Goal: Task Accomplishment & Management: Manage account settings

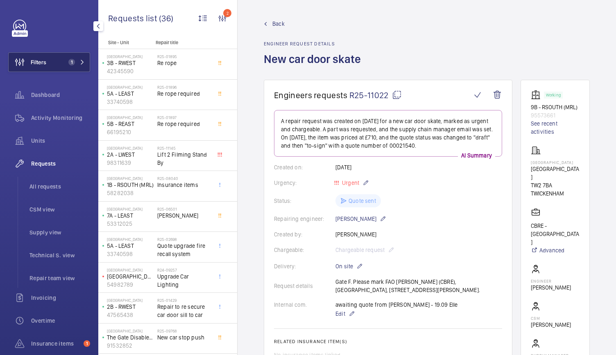
click at [56, 63] on button "Filters 1" at bounding box center [49, 62] width 82 height 20
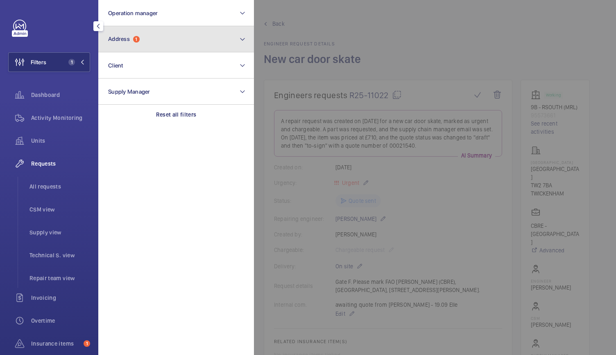
click at [135, 43] on button "Address 1" at bounding box center [176, 39] width 156 height 26
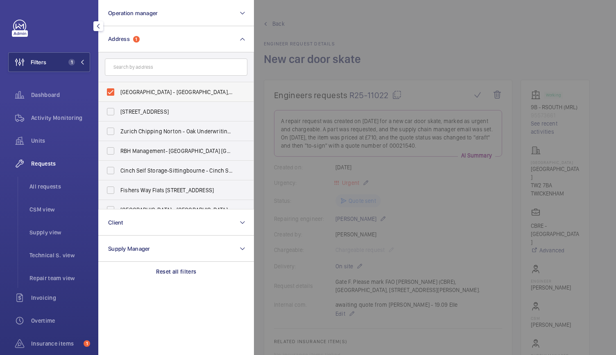
click at [111, 93] on label "[GEOGRAPHIC_DATA] - [GEOGRAPHIC_DATA], [GEOGRAPHIC_DATA] 7BA" at bounding box center [170, 92] width 143 height 20
click at [111, 93] on input "[GEOGRAPHIC_DATA] - [GEOGRAPHIC_DATA], [GEOGRAPHIC_DATA] 7BA" at bounding box center [110, 92] width 16 height 16
checkbox input "false"
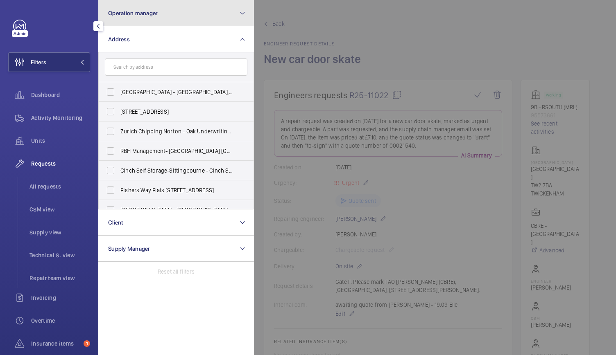
click at [138, 12] on span "Operation manager" at bounding box center [133, 13] width 50 height 7
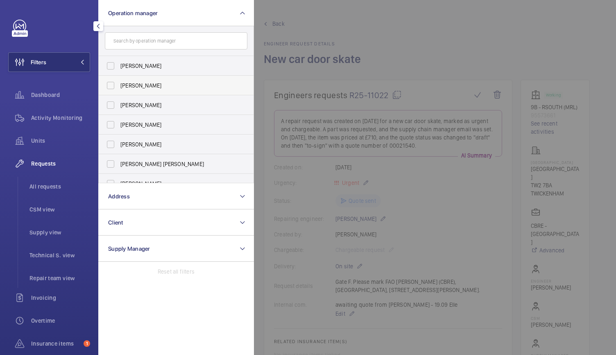
scroll to position [50, 0]
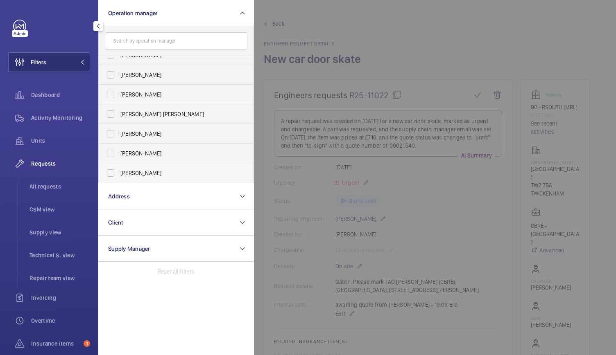
click at [110, 176] on label "[PERSON_NAME]" at bounding box center [170, 173] width 143 height 20
click at [110, 176] on input "[PERSON_NAME]" at bounding box center [110, 173] width 16 height 16
checkbox input "true"
click at [344, 41] on div at bounding box center [562, 177] width 616 height 355
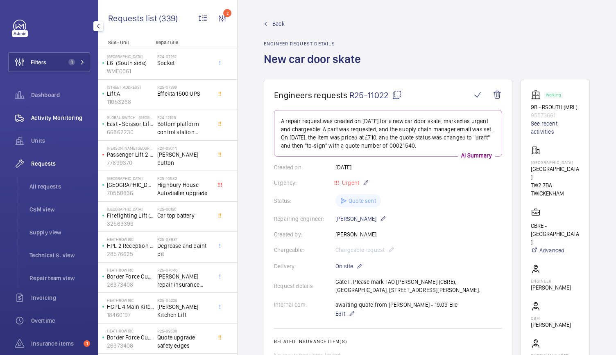
click at [57, 112] on div "Activity Monitoring" at bounding box center [49, 118] width 82 height 20
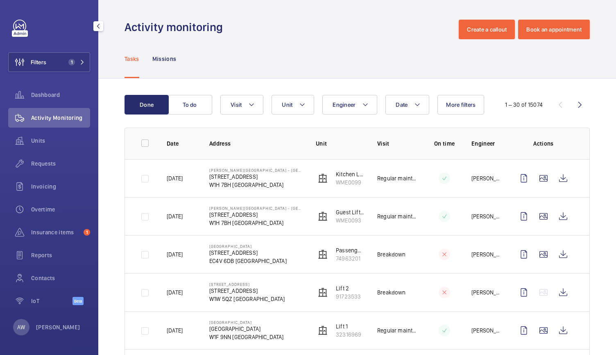
click at [57, 112] on div "Activity Monitoring" at bounding box center [49, 118] width 82 height 20
click at [45, 136] on div "Units" at bounding box center [49, 141] width 82 height 20
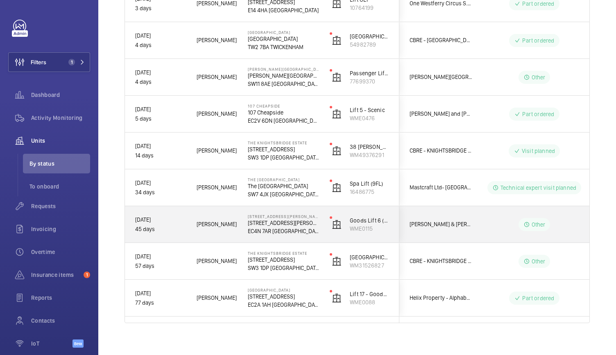
scroll to position [234, 0]
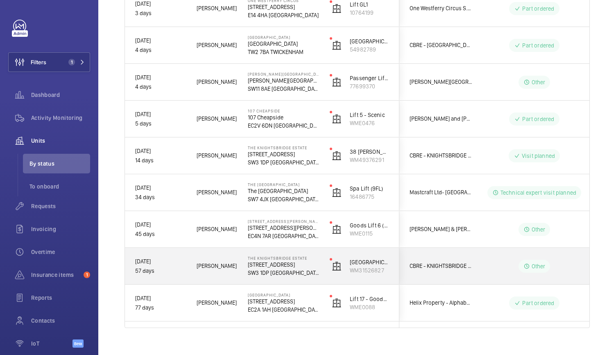
click at [241, 268] on div "The Knightsbridge Estate [STREET_ADDRESS]" at bounding box center [278, 266] width 81 height 37
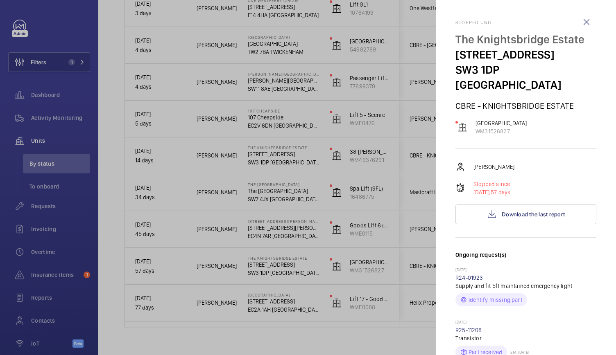
click at [236, 336] on div at bounding box center [308, 177] width 616 height 355
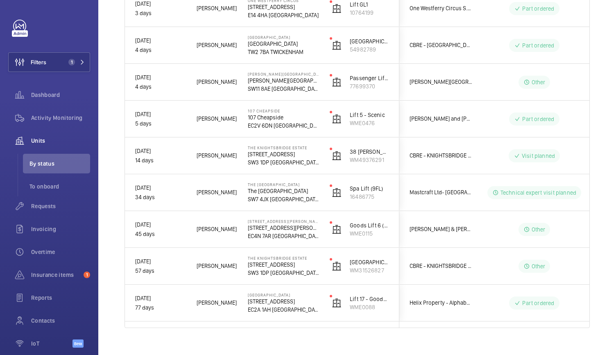
click at [236, 336] on mat-sidenav-container "Filters 1 Dashboard Activity Monitoring Units By status To onboard Requests Inv…" at bounding box center [308, 177] width 616 height 355
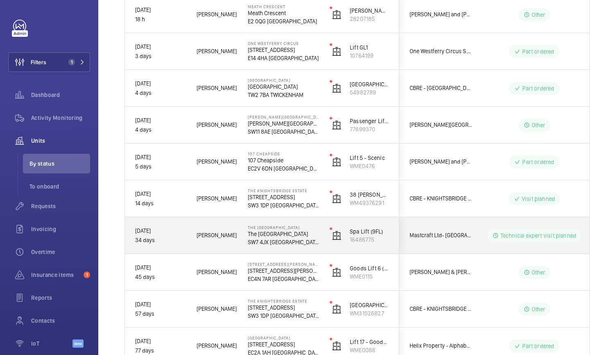
scroll to position [191, 0]
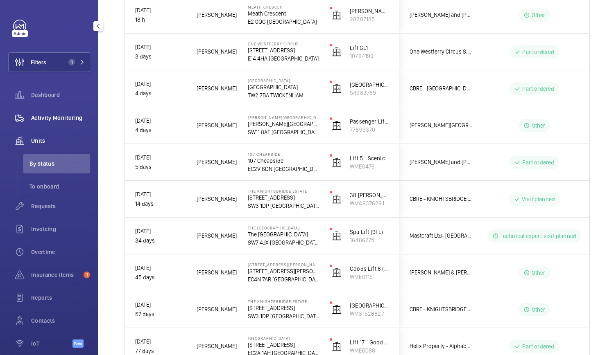
drag, startPoint x: 231, startPoint y: 233, endPoint x: 65, endPoint y: 117, distance: 202.6
click at [65, 117] on span "Activity Monitoring" at bounding box center [60, 118] width 59 height 8
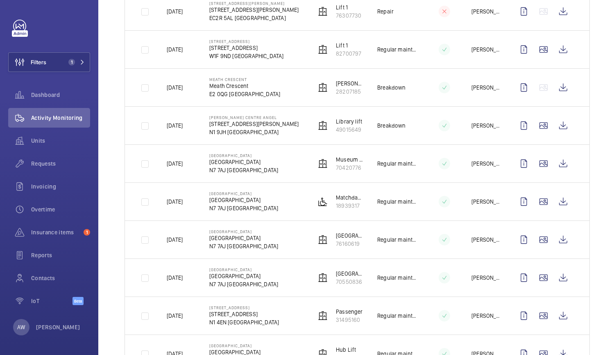
scroll to position [405, 0]
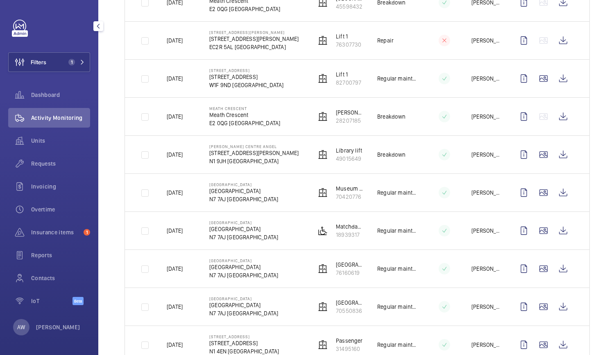
click at [72, 119] on span "Activity Monitoring" at bounding box center [60, 118] width 59 height 8
click at [34, 140] on span "Units" at bounding box center [60, 141] width 59 height 8
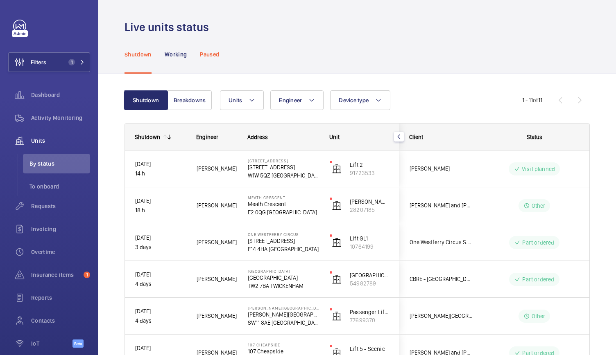
click at [212, 50] on p "Paused" at bounding box center [209, 54] width 19 height 8
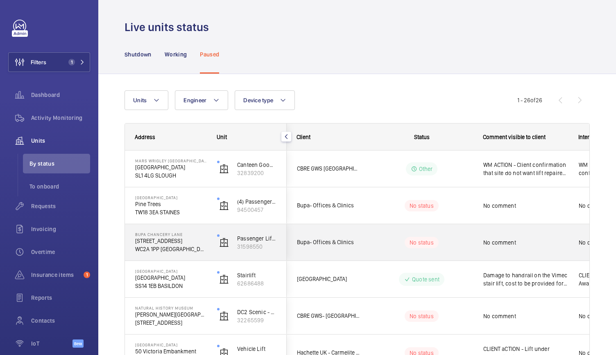
click at [241, 230] on div "Passenger Lift 1 (3FL) 31598550" at bounding box center [246, 242] width 79 height 37
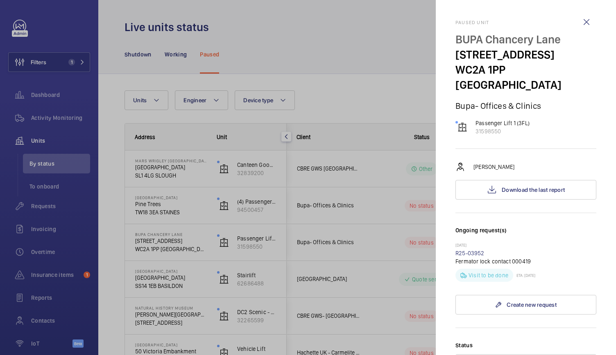
click at [205, 193] on div at bounding box center [308, 177] width 616 height 355
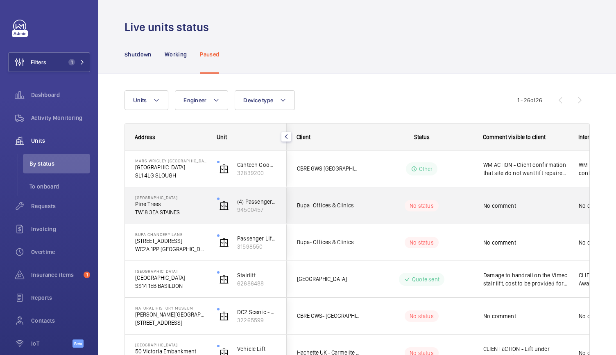
click at [205, 193] on div "BUPA Willow House Pine Trees TW18 3EA STAINES" at bounding box center [165, 206] width 81 height 37
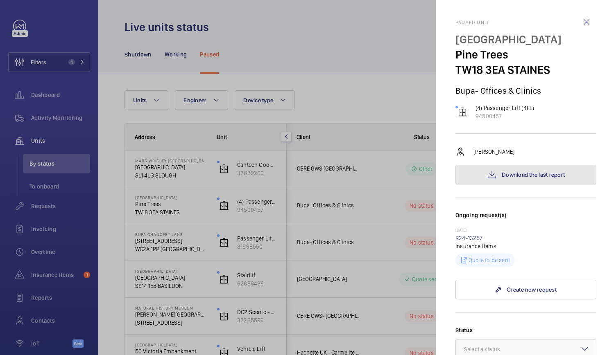
click at [497, 174] on button "Download the last report" at bounding box center [525, 175] width 141 height 20
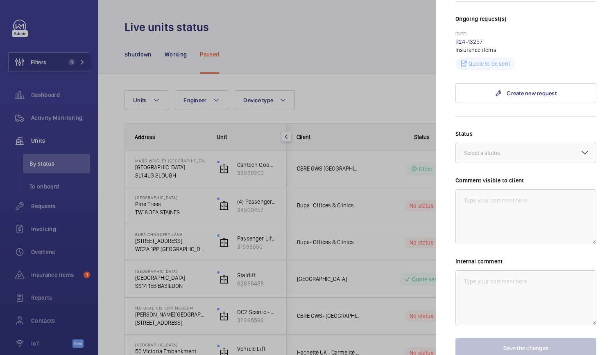
scroll to position [245, 0]
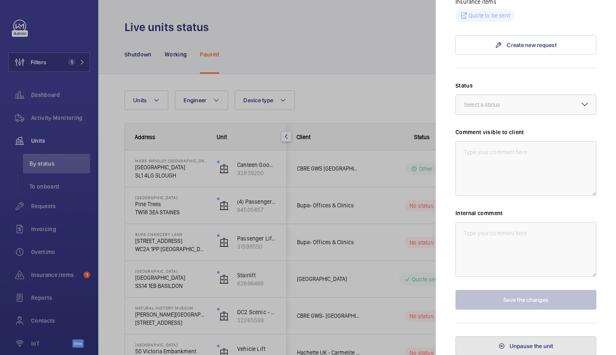
click at [488, 344] on button "Unpause the unit" at bounding box center [525, 347] width 141 height 20
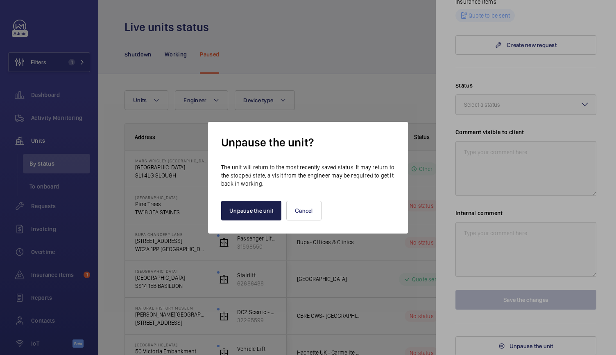
click at [250, 215] on button "Unpause the unit" at bounding box center [251, 211] width 60 height 20
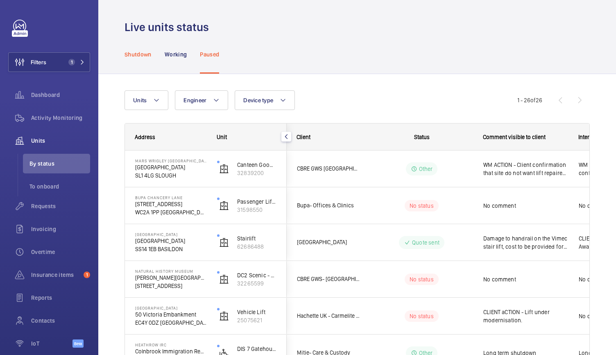
click at [140, 58] on p "Shutdown" at bounding box center [138, 54] width 27 height 8
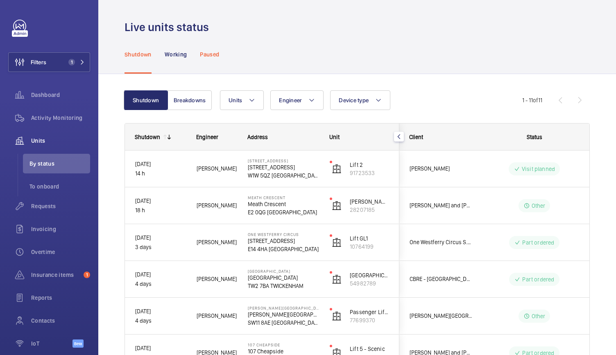
click at [211, 57] on p "Paused" at bounding box center [209, 54] width 19 height 8
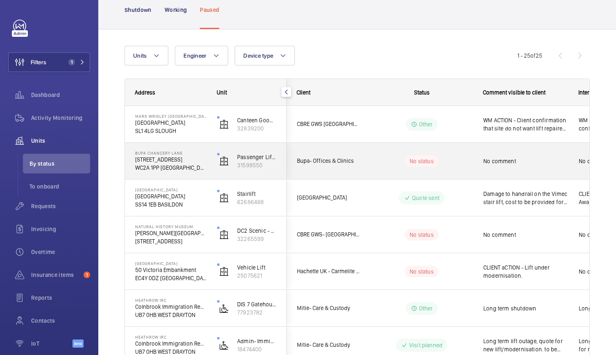
scroll to position [45, 0]
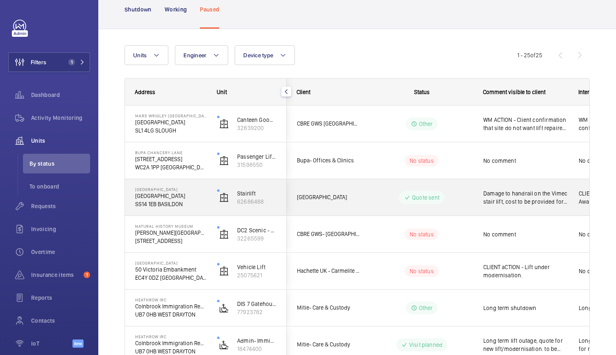
click at [201, 212] on div "[GEOGRAPHIC_DATA]" at bounding box center [165, 197] width 81 height 37
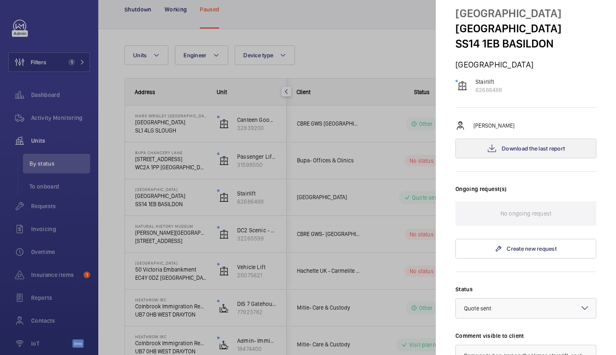
scroll to position [25, 0]
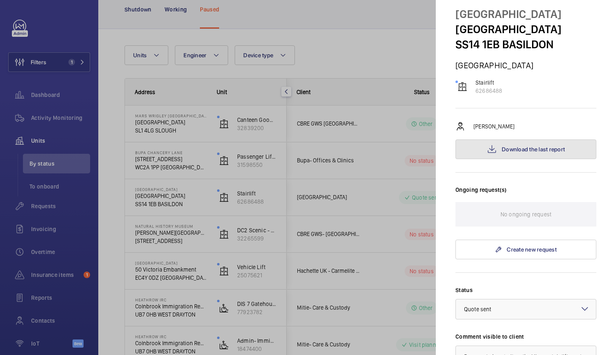
click at [541, 153] on span "Download the last report" at bounding box center [533, 149] width 63 height 7
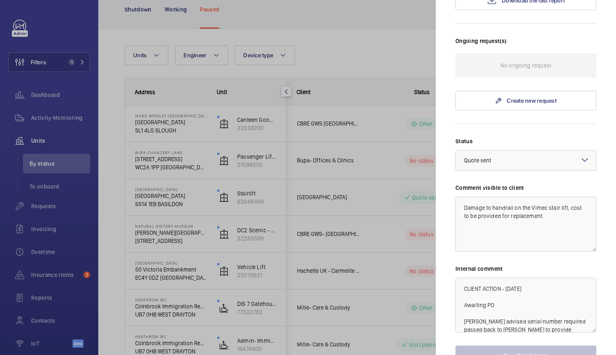
scroll to position [245, 0]
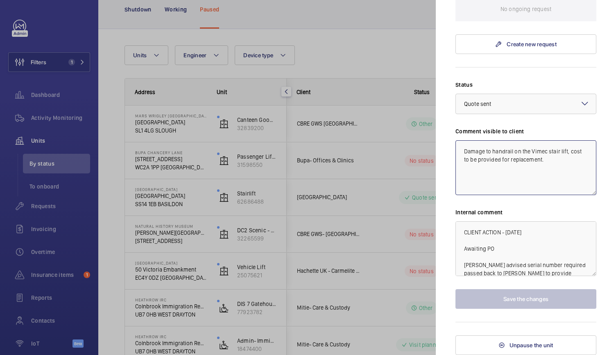
click at [467, 152] on textarea "Damage to handrail on the Vimec stair lift, cost to be provided for replacement." at bounding box center [525, 167] width 141 height 55
click at [463, 154] on textarea "Damage to handrail on the Vimec stair lift, cost to be provided for replacement." at bounding box center [525, 167] width 141 height 55
drag, startPoint x: 556, startPoint y: 175, endPoint x: 447, endPoint y: 134, distance: 116.8
click at [447, 134] on mat-sidenav "Paused unit [GEOGRAPHIC_DATA] Stairlift 62686488 [PERSON_NAME] Download the las…" at bounding box center [526, 177] width 180 height 355
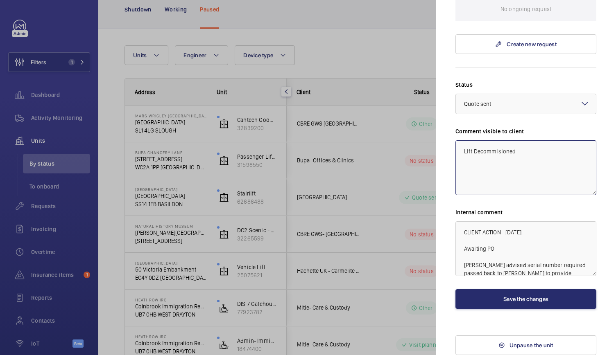
type textarea "Lift Decommisioned"
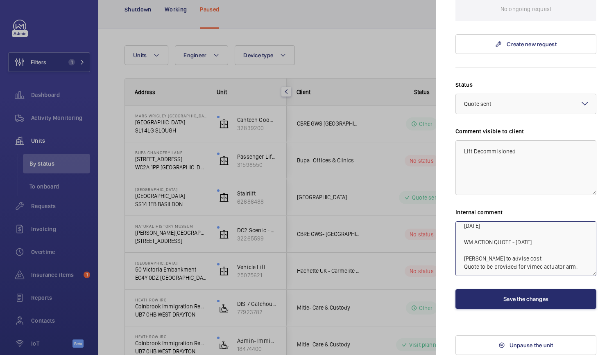
scroll to position [57, 0]
drag, startPoint x: 462, startPoint y: 236, endPoint x: 587, endPoint y: 273, distance: 130.9
click at [587, 273] on textarea "CLIENT ACTION - [DATE] Awaiting PO [PERSON_NAME] advised serial number required…" at bounding box center [525, 249] width 141 height 55
type textarea "Lift Decommissioned"
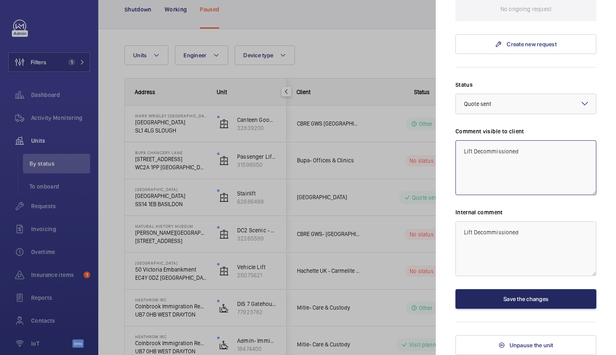
type textarea "Lift Decommissioned"
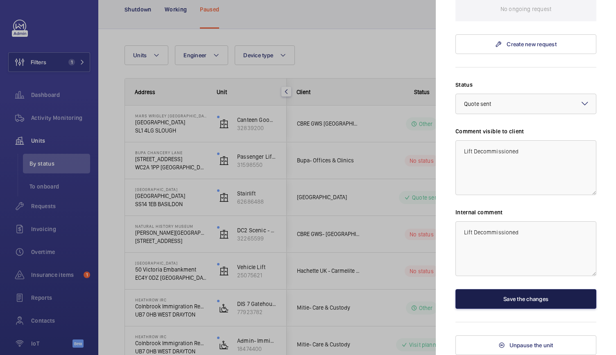
click at [519, 301] on button "Save the changes" at bounding box center [525, 300] width 141 height 20
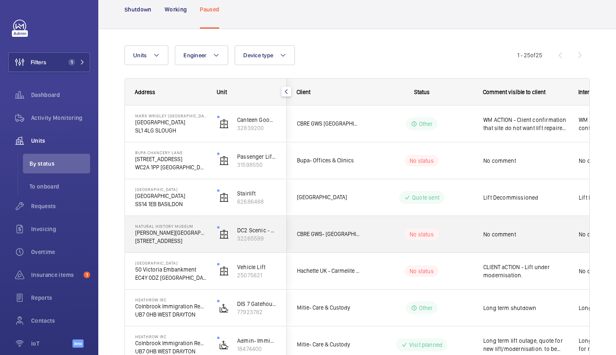
click at [199, 239] on p "[STREET_ADDRESS]" at bounding box center [170, 241] width 71 height 8
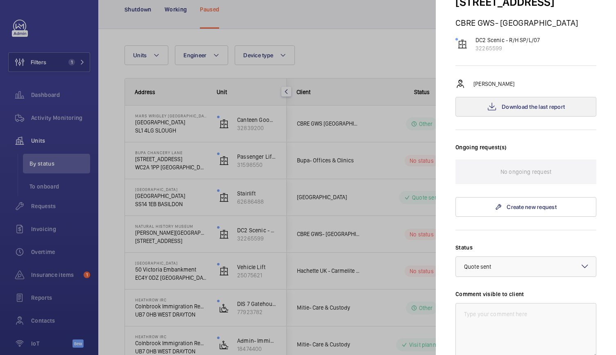
scroll to position [80, 0]
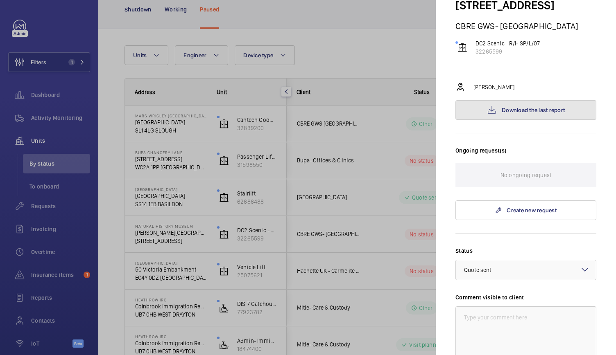
click at [526, 107] on span "Download the last report" at bounding box center [533, 110] width 63 height 7
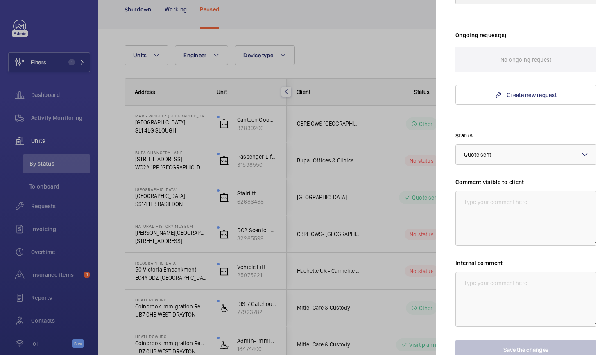
scroll to position [240, 0]
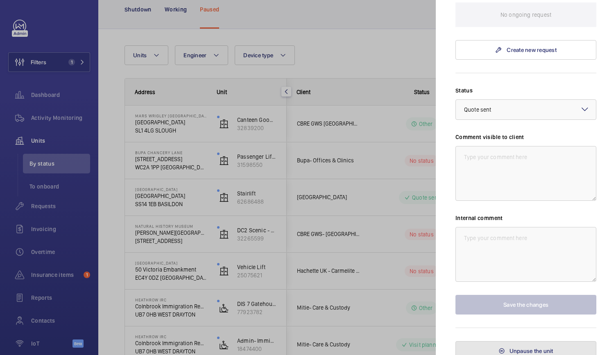
click at [505, 349] on button "Unpause the unit" at bounding box center [525, 352] width 141 height 20
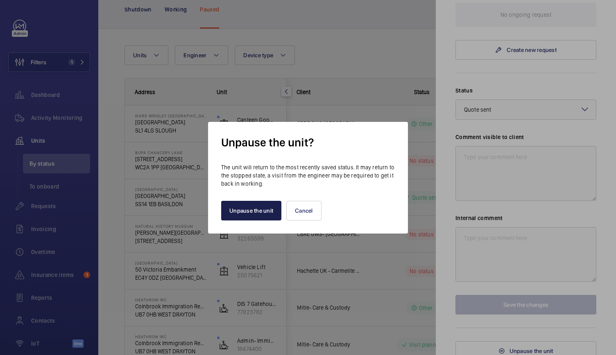
click at [259, 206] on button "Unpause the unit" at bounding box center [251, 211] width 60 height 20
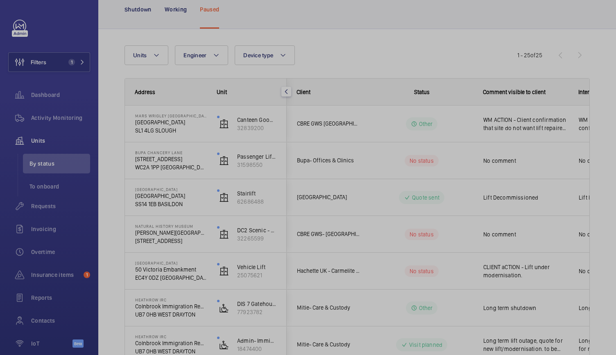
scroll to position [0, 0]
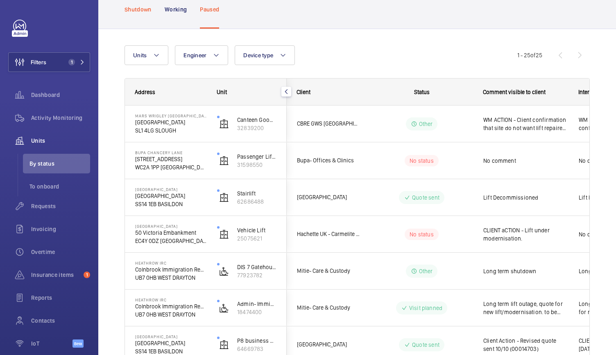
click at [133, 5] on p "Shutdown" at bounding box center [138, 9] width 27 height 8
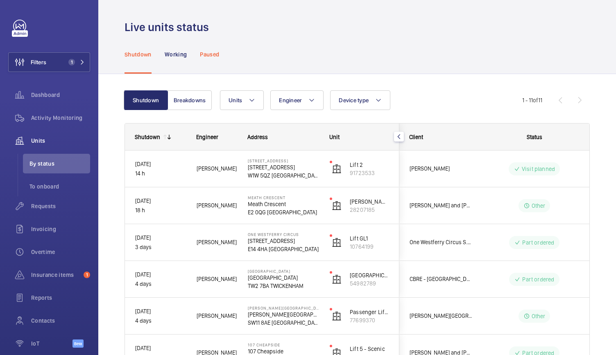
click at [211, 56] on p "Paused" at bounding box center [209, 54] width 19 height 8
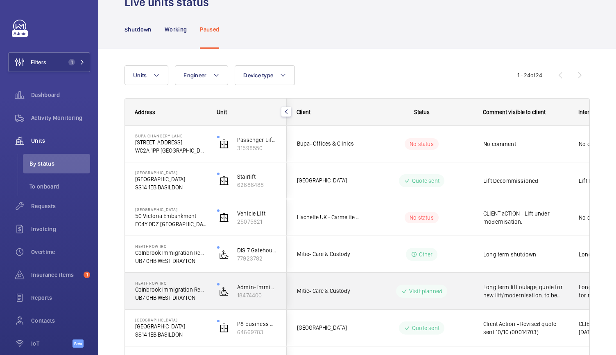
scroll to position [26, 0]
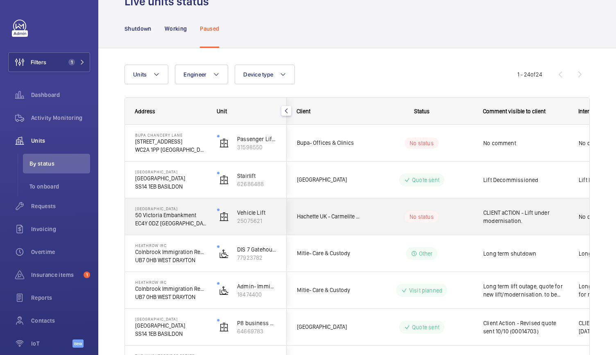
click at [206, 227] on div "[GEOGRAPHIC_DATA] [STREET_ADDRESS]" at bounding box center [165, 217] width 81 height 37
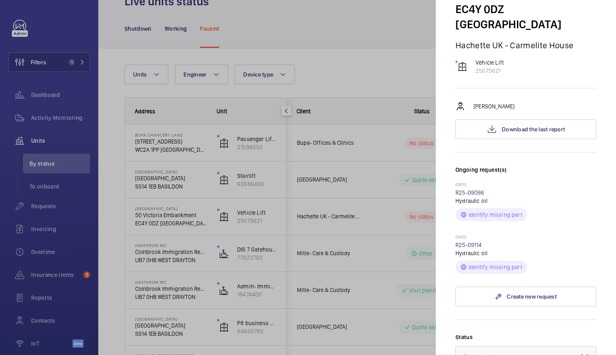
scroll to position [60, 0]
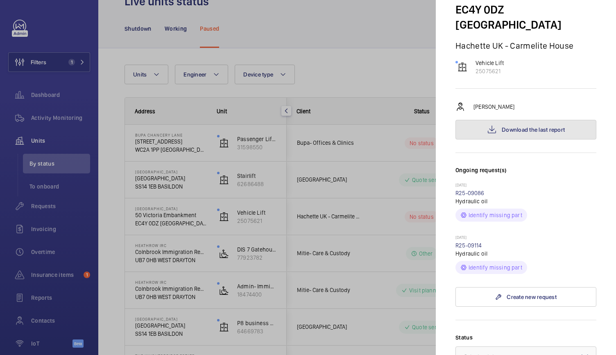
click at [502, 127] on span "Download the last report" at bounding box center [533, 130] width 63 height 7
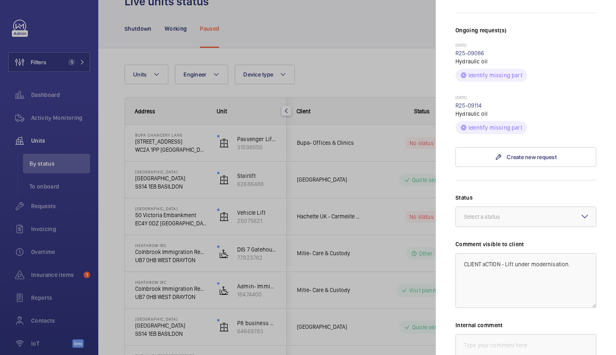
scroll to position [245, 0]
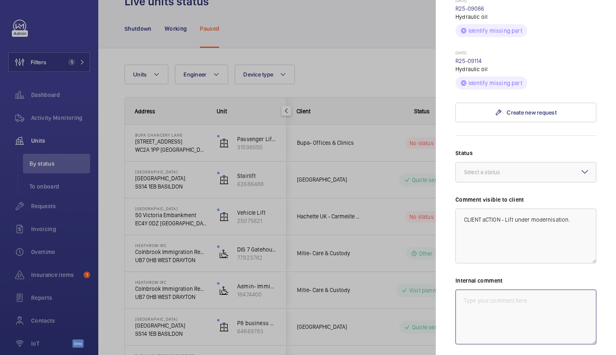
click at [505, 303] on textarea at bounding box center [525, 317] width 141 height 55
click at [293, 264] on div at bounding box center [308, 177] width 616 height 355
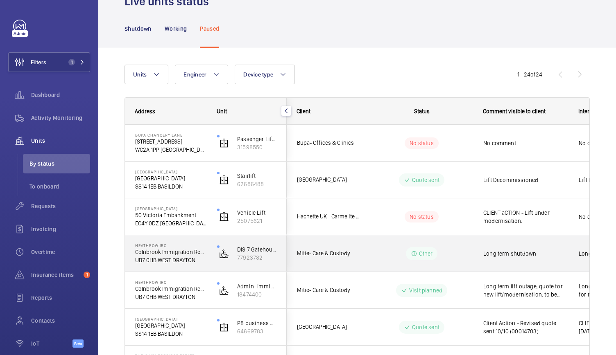
click at [213, 266] on div "DIS 7 Gatehouse Wheelchair/Stairlift 77923782" at bounding box center [246, 253] width 79 height 37
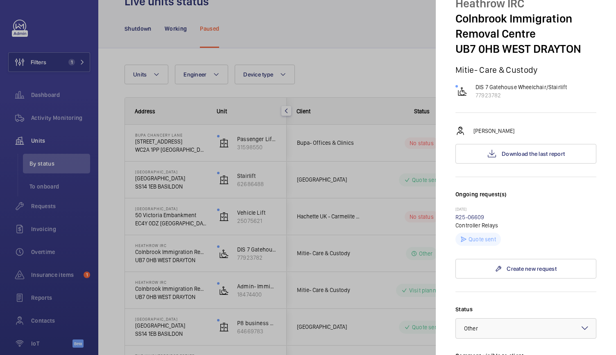
scroll to position [34, 0]
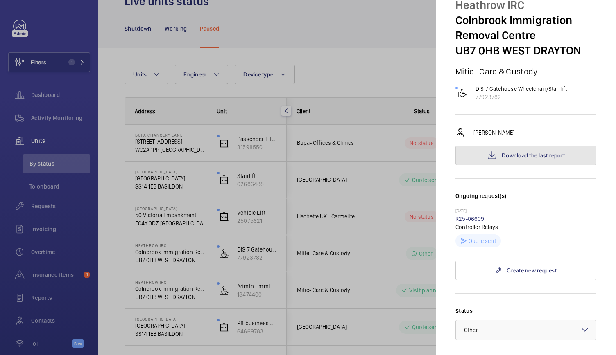
click at [519, 154] on span "Download the last report" at bounding box center [533, 155] width 63 height 7
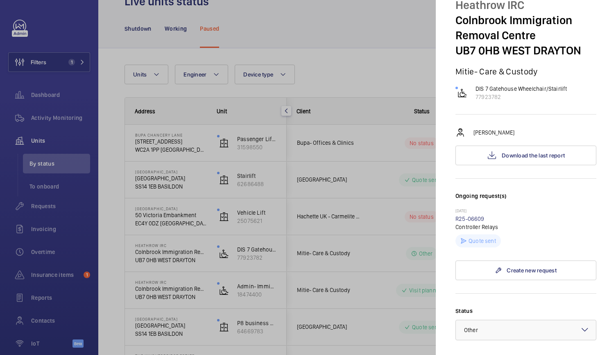
click at [258, 260] on div at bounding box center [308, 177] width 616 height 355
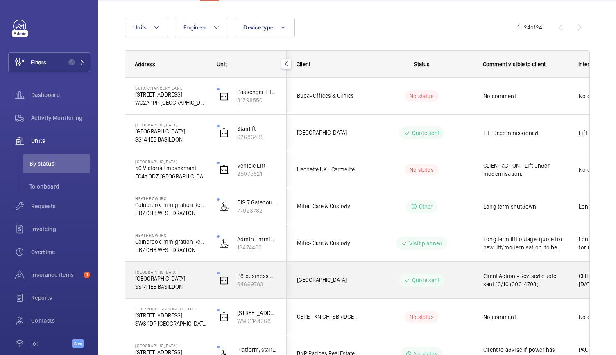
scroll to position [73, 0]
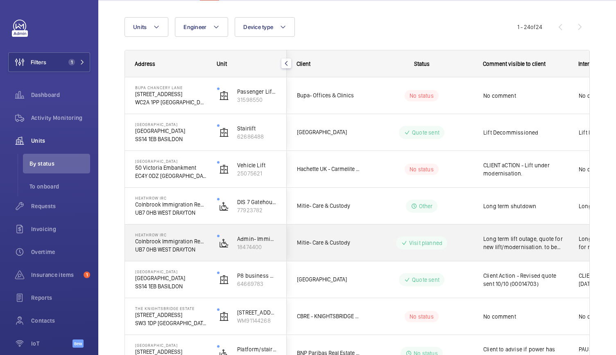
click at [213, 251] on div "Admin- Immigration Platform Lift 18474400" at bounding box center [246, 243] width 79 height 37
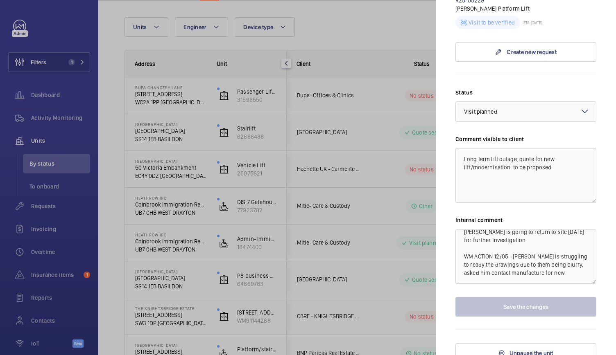
scroll to position [0, 0]
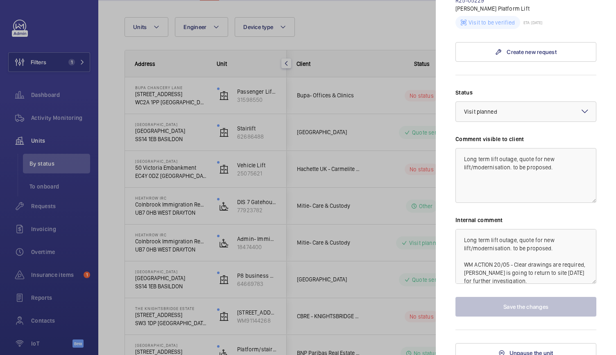
click at [271, 290] on div at bounding box center [308, 177] width 616 height 355
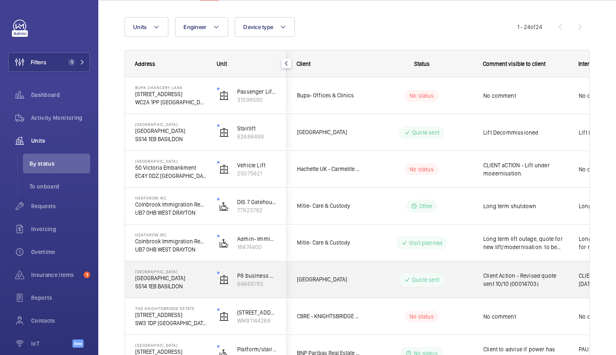
click at [200, 294] on div "[GEOGRAPHIC_DATA]" at bounding box center [165, 280] width 81 height 37
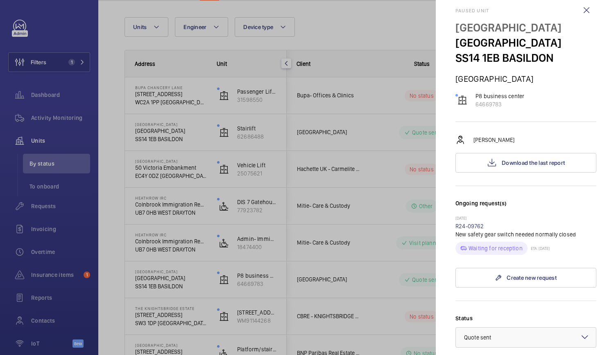
scroll to position [8, 0]
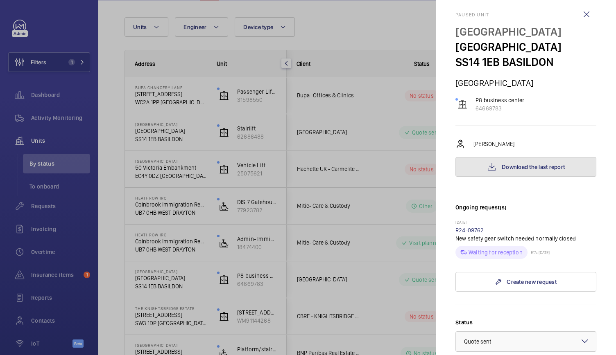
click at [503, 170] on span "Download the last report" at bounding box center [533, 167] width 63 height 7
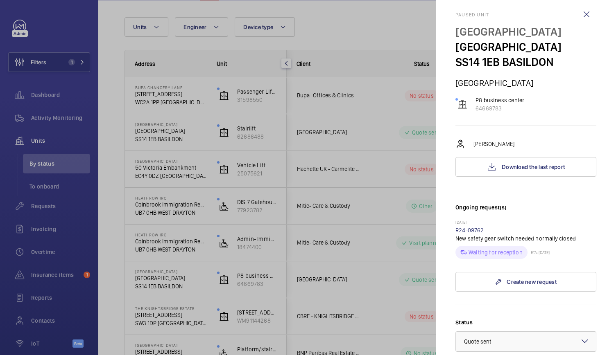
click at [234, 284] on div at bounding box center [308, 177] width 616 height 355
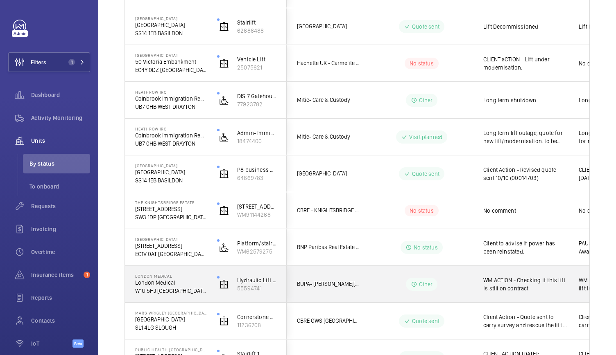
scroll to position [180, 0]
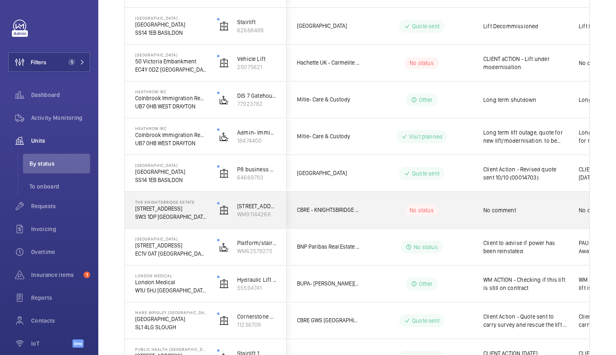
click at [201, 219] on p "SW3 1DP [GEOGRAPHIC_DATA]" at bounding box center [170, 217] width 71 height 8
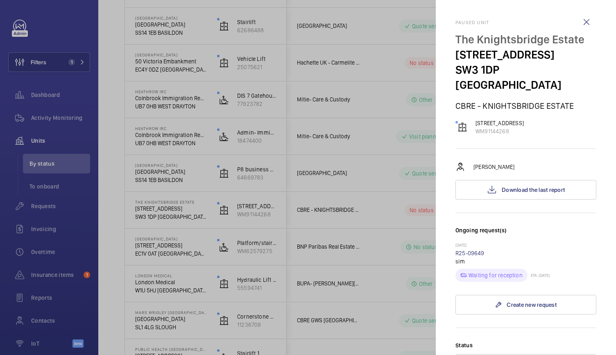
click at [203, 242] on div at bounding box center [308, 177] width 616 height 355
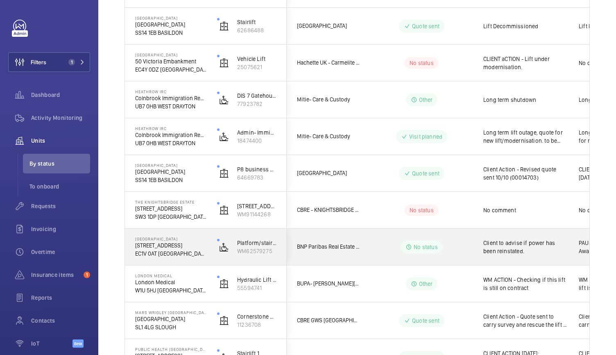
click at [208, 258] on div "Platform/stair lift WM62579275" at bounding box center [246, 247] width 79 height 37
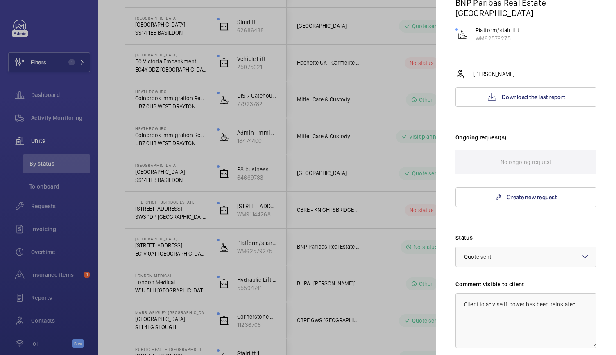
scroll to position [102, 0]
click at [522, 95] on span "Download the last report" at bounding box center [533, 98] width 63 height 7
click at [191, 299] on div at bounding box center [308, 177] width 616 height 355
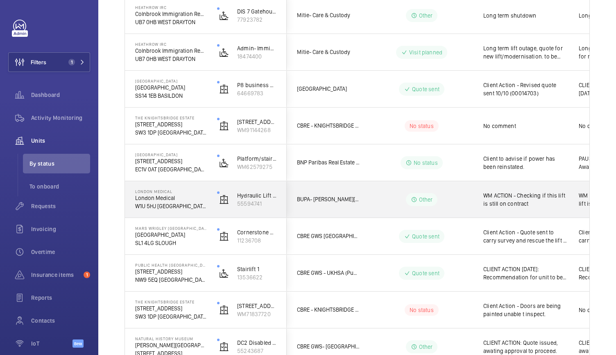
scroll to position [266, 0]
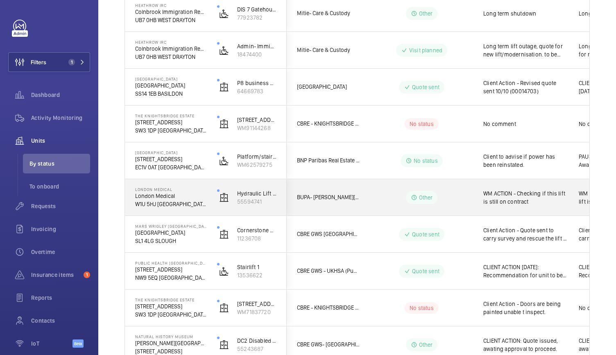
click at [201, 199] on p "London Medical" at bounding box center [170, 196] width 71 height 8
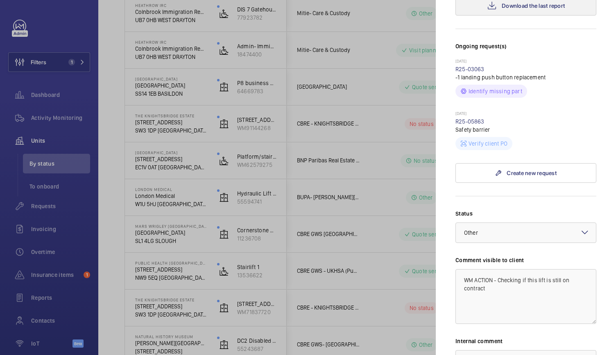
scroll to position [195, 0]
click at [256, 298] on div at bounding box center [308, 177] width 616 height 355
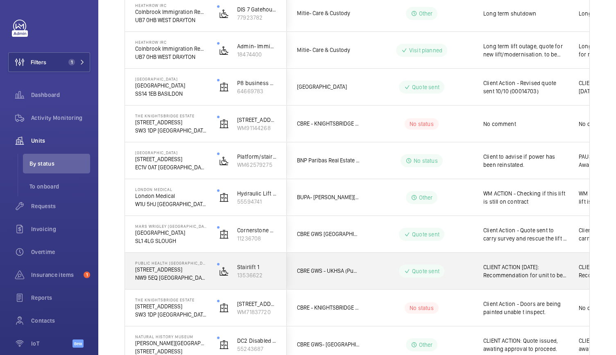
click at [205, 287] on div "Public Health [GEOGRAPHIC_DATA] [GEOGRAPHIC_DATA] [STREET_ADDRESS]" at bounding box center [165, 271] width 81 height 37
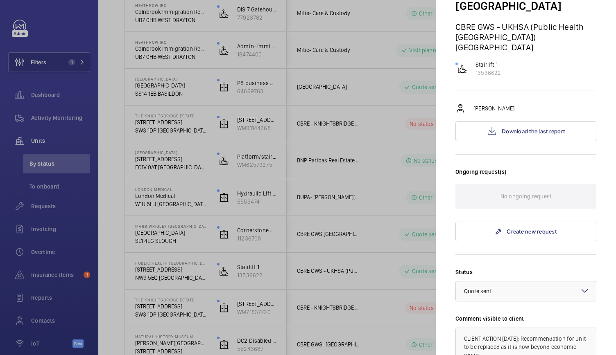
scroll to position [110, 0]
click at [522, 121] on button "Download the last report" at bounding box center [525, 131] width 141 height 20
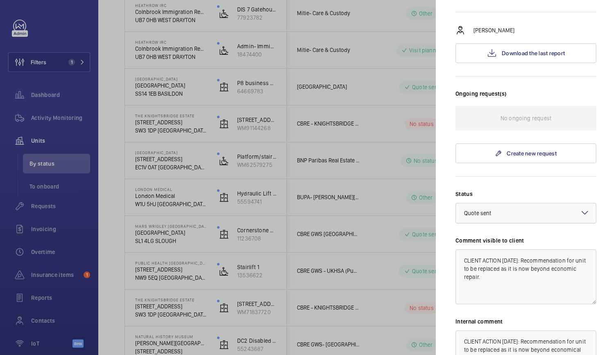
scroll to position [200, 0]
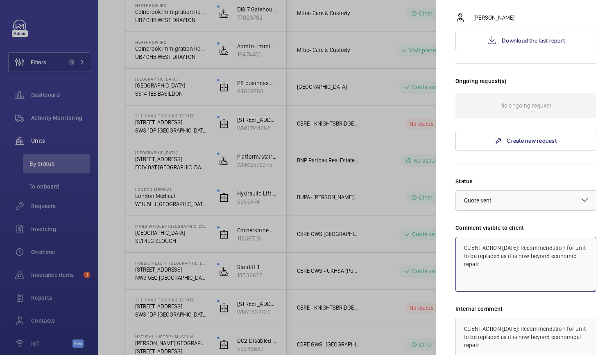
click at [464, 237] on textarea "CLIENT ACTION [DATE]: Recommendation for unit to be replaced as it is now beyon…" at bounding box center [525, 264] width 141 height 55
click at [473, 237] on textarea "CLIENT ACTION [DATE]: Recommendation for unit to be replaced as it is now beyon…" at bounding box center [525, 264] width 141 height 55
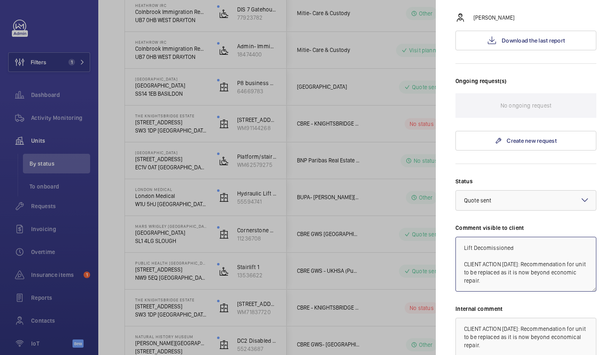
drag, startPoint x: 486, startPoint y: 213, endPoint x: 474, endPoint y: 209, distance: 13.0
click at [474, 237] on textarea "Lift Decomissioned CLIENT ACTION [DATE]: Recommendation for unit to be replaced…" at bounding box center [525, 264] width 141 height 55
click at [478, 237] on textarea "Lift Decomissioned CLIENT ACTION [DATE]: Recommendation for unit to be replaced…" at bounding box center [525, 264] width 141 height 55
click at [493, 237] on textarea "Lift Decommissioned CLIENT ACTION [DATE]: Recommendation for unit to be replace…" at bounding box center [525, 264] width 141 height 55
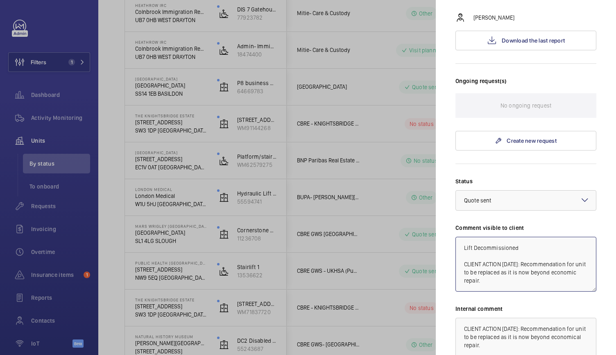
click at [493, 237] on textarea "Lift Decommissioned CLIENT ACTION [DATE]: Recommendation for unit to be replace…" at bounding box center [525, 264] width 141 height 55
type textarea "Lift Decommissioned CLIENT ACTION [DATE]: Recommendation for unit to be replace…"
click at [464, 318] on textarea "CLIENT ACTION [DATE]: Recommendation for unit to be replaced as it is now beyon…" at bounding box center [525, 345] width 141 height 55
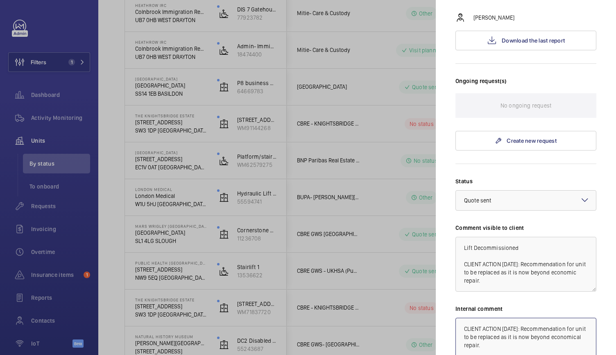
paste textarea "Lift Decommissioned"
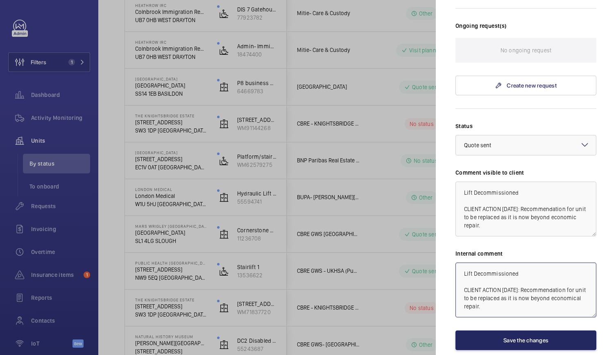
type textarea "Lift Decommissioned CLIENT ACTION [DATE]: Recommendation for unit to be replace…"
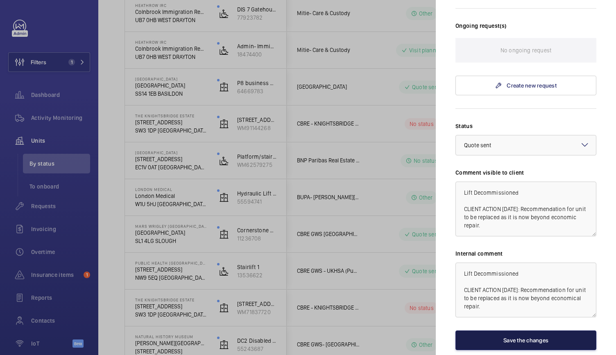
click at [495, 331] on button "Save the changes" at bounding box center [525, 341] width 141 height 20
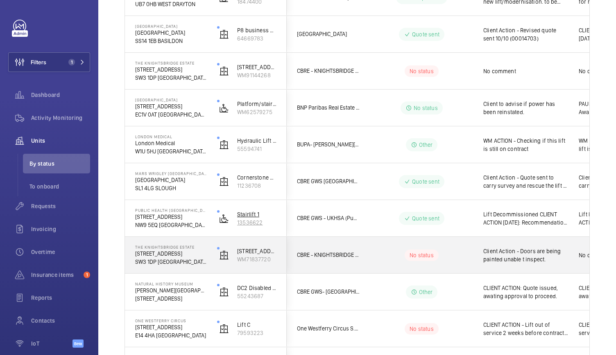
scroll to position [319, 0]
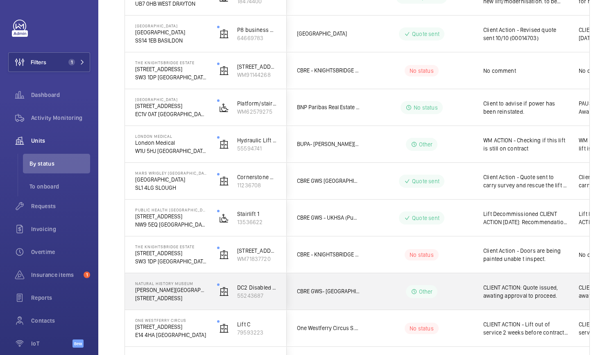
click at [209, 294] on div "DC2 Disabled - Reception SP/L/06 55243687" at bounding box center [246, 292] width 79 height 37
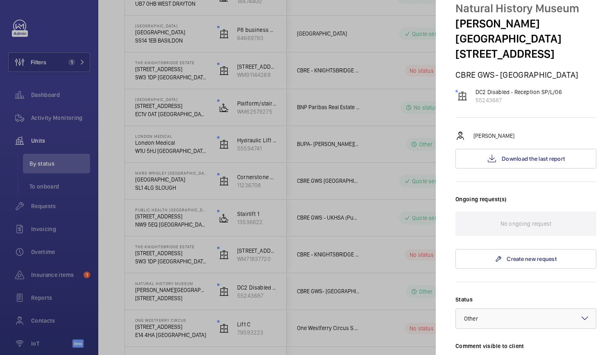
scroll to position [31, 0]
click at [535, 156] on span "Download the last report" at bounding box center [533, 159] width 63 height 7
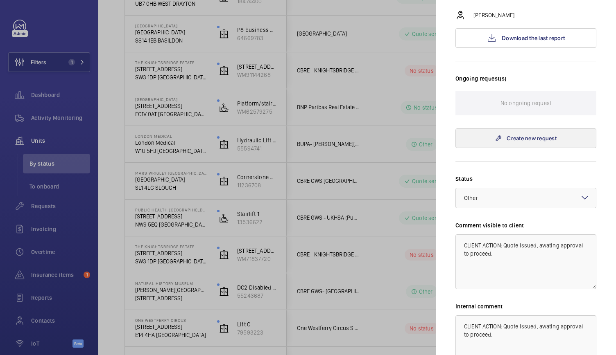
scroll to position [154, 0]
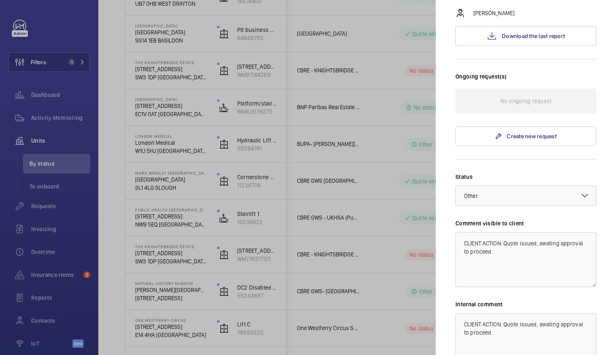
click at [253, 323] on div at bounding box center [308, 177] width 616 height 355
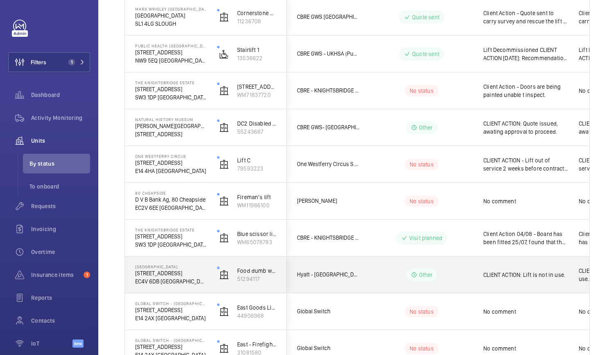
scroll to position [484, 0]
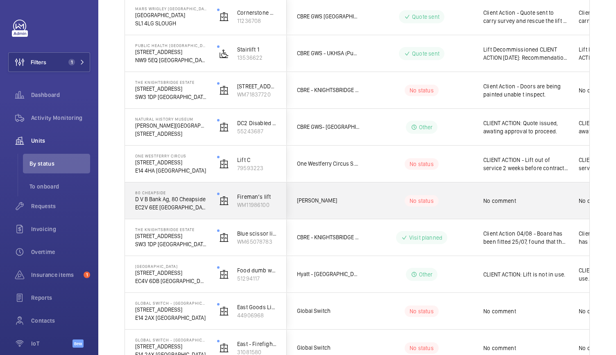
click at [283, 211] on div "Fireman’s lift WM11986100" at bounding box center [246, 201] width 79 height 37
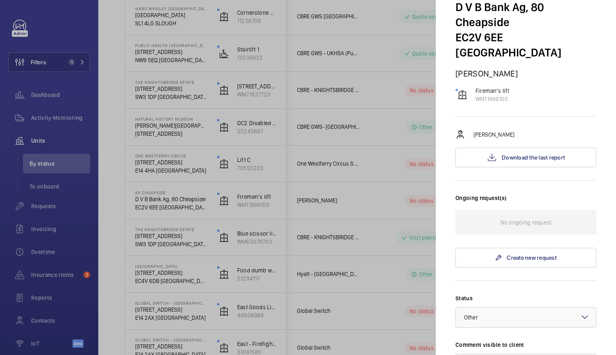
scroll to position [45, 0]
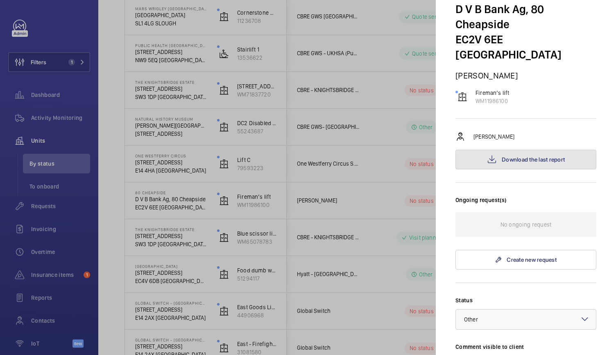
click at [516, 150] on button "Download the last report" at bounding box center [525, 160] width 141 height 20
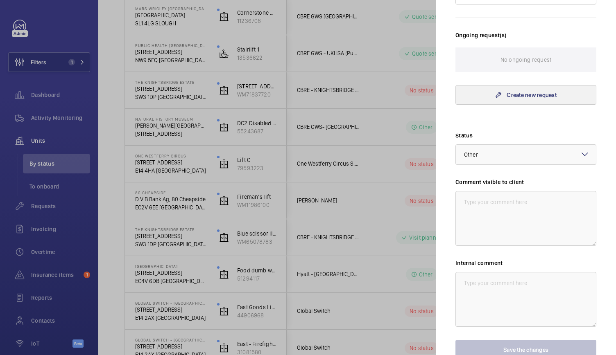
scroll to position [211, 0]
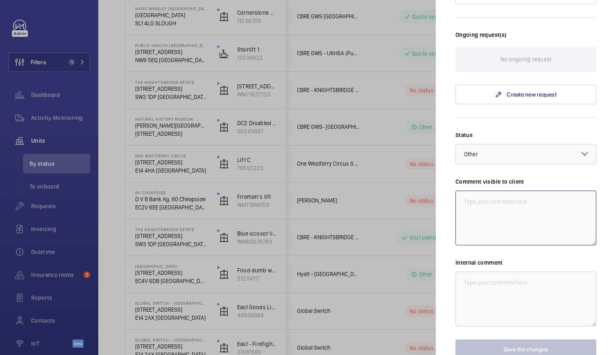
click at [492, 202] on textarea at bounding box center [525, 218] width 141 height 55
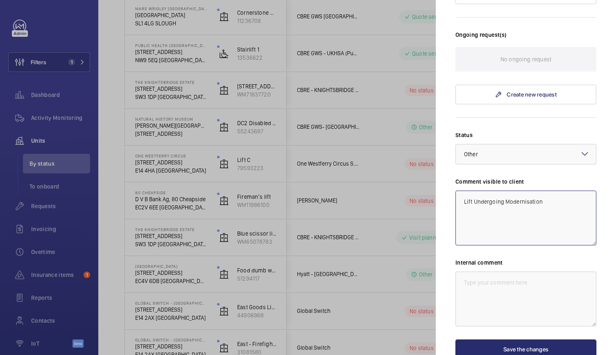
drag, startPoint x: 566, startPoint y: 180, endPoint x: 451, endPoint y: 186, distance: 114.8
click at [451, 186] on mat-sidenav "Paused unit 80 Cheapside D V B Bank Ag, 80 Cheapside EC2V 6EE LONDON [PERSON_NA…" at bounding box center [526, 177] width 180 height 355
type textarea "Lift Undergoing Modernisation"
click at [484, 276] on textarea at bounding box center [525, 299] width 141 height 55
paste textarea "Lift Undergoing Modernisation"
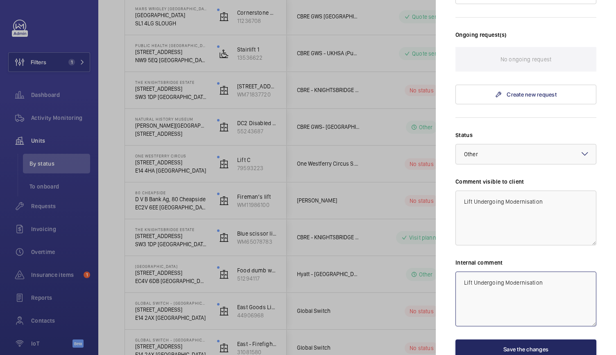
type textarea "Lift Undergoing Modernisation"
click at [515, 340] on button "Save the changes" at bounding box center [525, 350] width 141 height 20
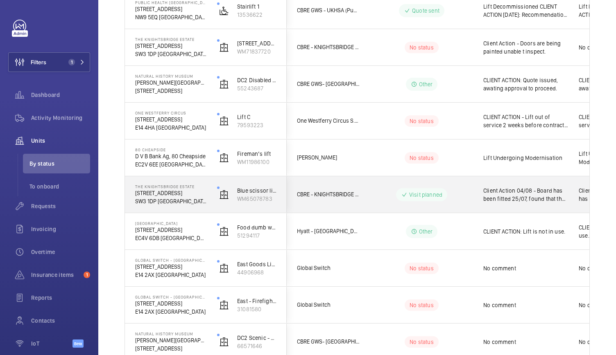
scroll to position [528, 0]
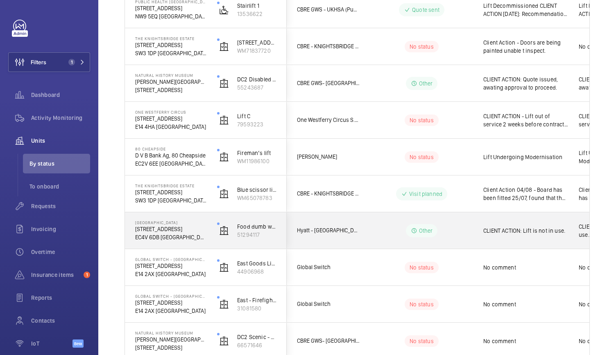
click at [208, 241] on div "Food dumb waiter RH platform 51294117" at bounding box center [246, 231] width 79 height 37
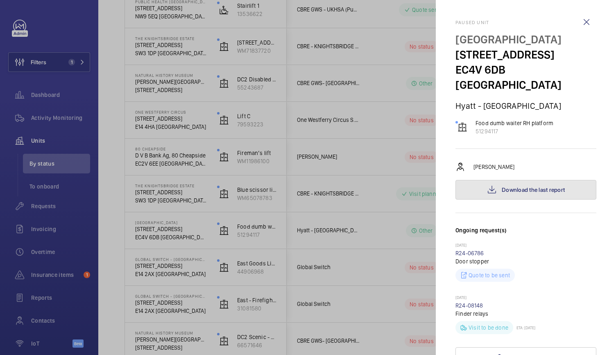
click at [529, 187] on span "Download the last report" at bounding box center [533, 190] width 63 height 7
click at [238, 130] on div at bounding box center [308, 177] width 616 height 355
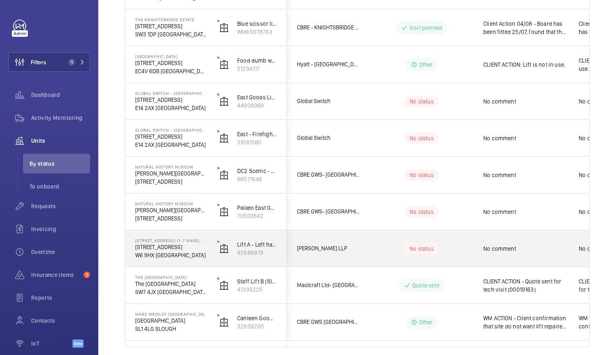
scroll to position [725, 0]
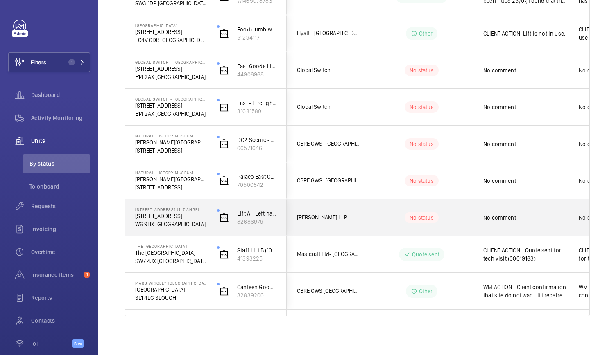
click at [198, 226] on p "W6 9HX [GEOGRAPHIC_DATA]" at bounding box center [170, 224] width 71 height 8
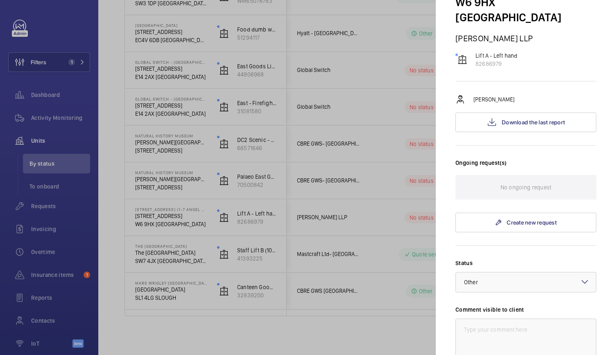
scroll to position [75, 0]
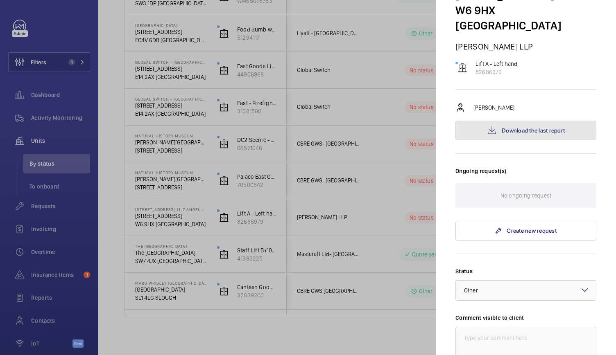
click at [505, 127] on span "Download the last report" at bounding box center [533, 130] width 63 height 7
click at [241, 87] on div at bounding box center [308, 177] width 616 height 355
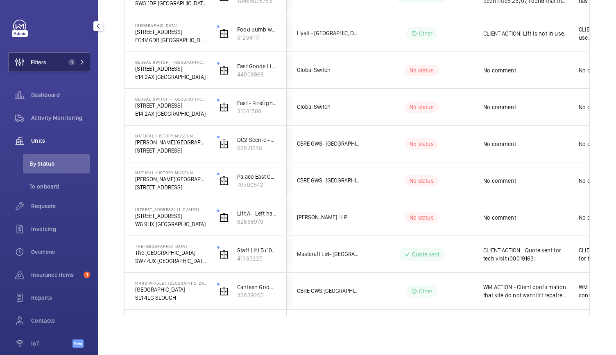
click at [52, 66] on button "Filters 1" at bounding box center [49, 62] width 82 height 20
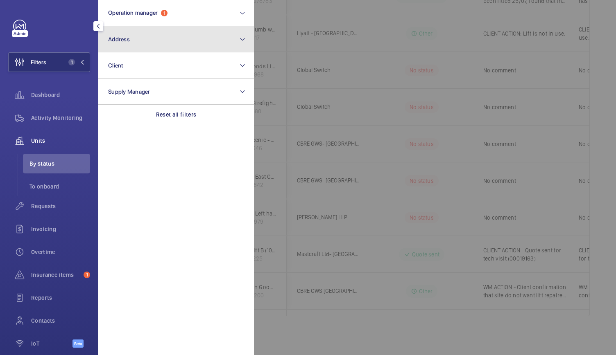
click at [130, 45] on button "Address" at bounding box center [176, 39] width 156 height 26
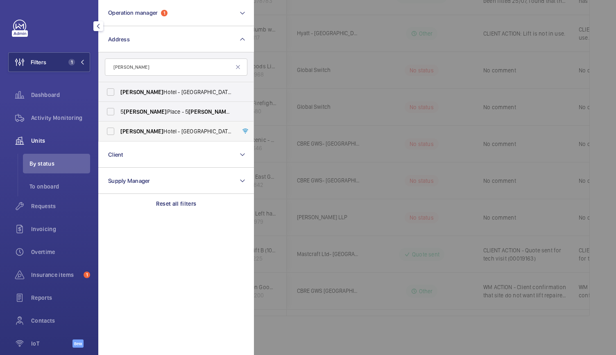
type input "[PERSON_NAME]"
click at [149, 131] on span "[PERSON_NAME][GEOGRAPHIC_DATA] - [GEOGRAPHIC_DATA] - [STREET_ADDRESS]" at bounding box center [176, 131] width 113 height 8
click at [119, 131] on input "[PERSON_NAME][GEOGRAPHIC_DATA] - [GEOGRAPHIC_DATA] - [STREET_ADDRESS]" at bounding box center [110, 131] width 16 height 16
checkbox input "true"
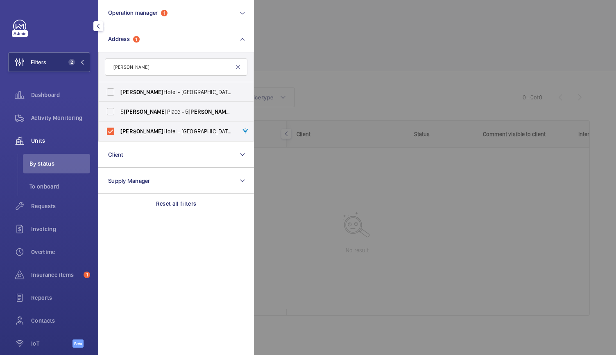
click at [344, 70] on div at bounding box center [562, 177] width 616 height 355
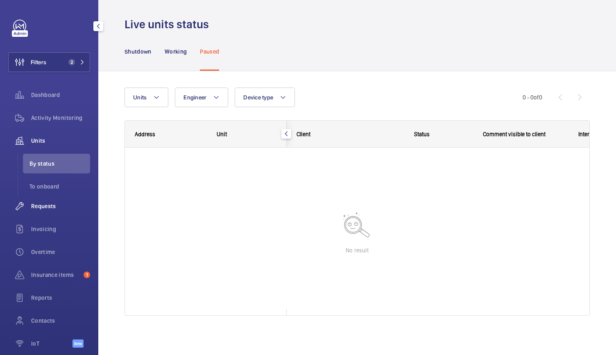
click at [43, 207] on span "Requests" at bounding box center [60, 206] width 59 height 8
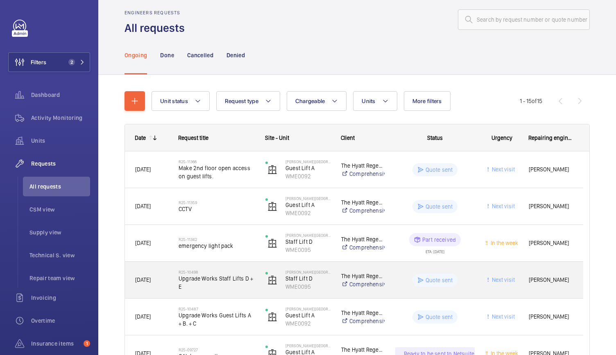
scroll to position [9, 0]
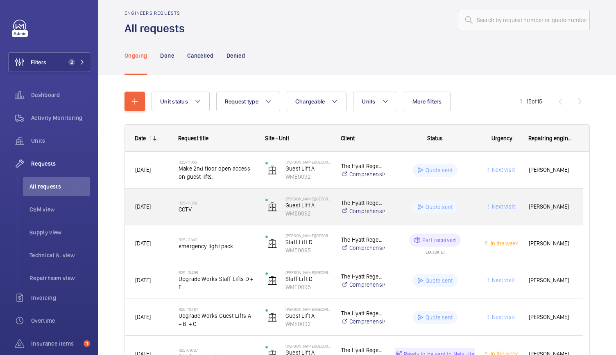
click at [231, 223] on div "R25-11359 CCTV" at bounding box center [212, 207] width 86 height 37
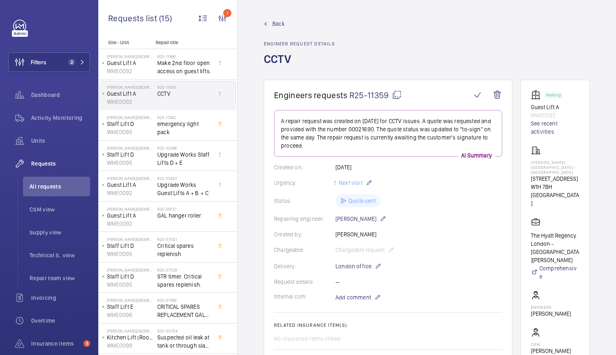
click at [274, 24] on span "Back" at bounding box center [278, 24] width 12 height 8
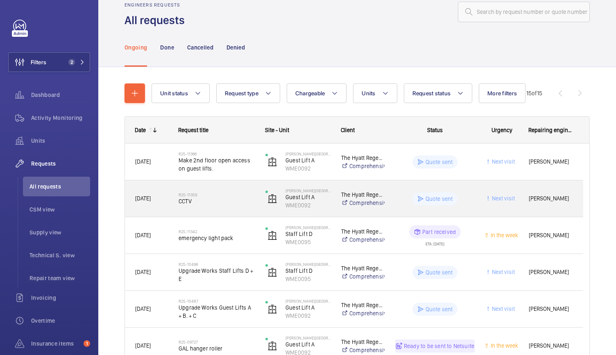
scroll to position [18, 0]
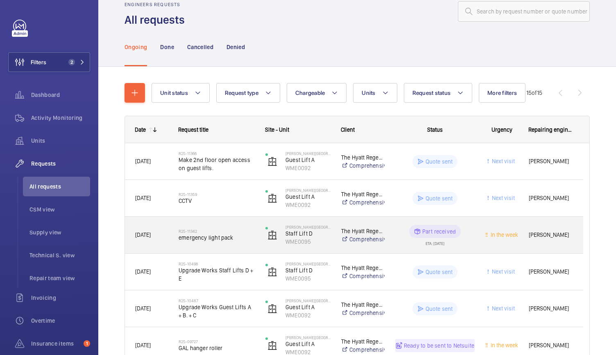
click at [244, 240] on span "emergency light pack" at bounding box center [217, 238] width 76 height 8
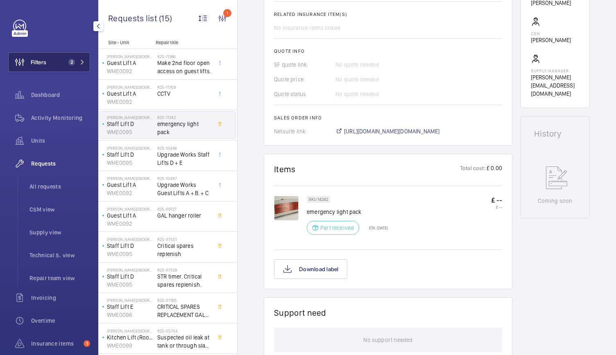
click at [68, 64] on span "2" at bounding box center [71, 62] width 7 height 7
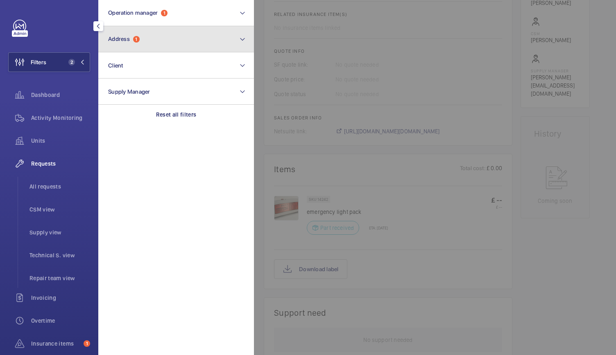
click at [148, 43] on button "Address 1" at bounding box center [176, 39] width 156 height 26
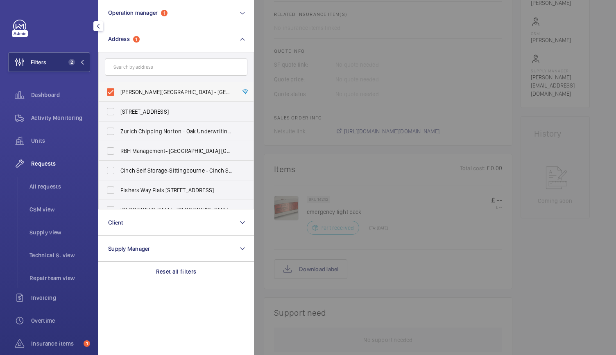
click at [112, 91] on label "[PERSON_NAME][GEOGRAPHIC_DATA] - [GEOGRAPHIC_DATA] - [STREET_ADDRESS]" at bounding box center [170, 92] width 143 height 20
click at [112, 91] on input "[PERSON_NAME][GEOGRAPHIC_DATA] - [GEOGRAPHIC_DATA] - [STREET_ADDRESS]" at bounding box center [110, 92] width 16 height 16
checkbox input "false"
click at [31, 140] on span "Units" at bounding box center [60, 141] width 59 height 8
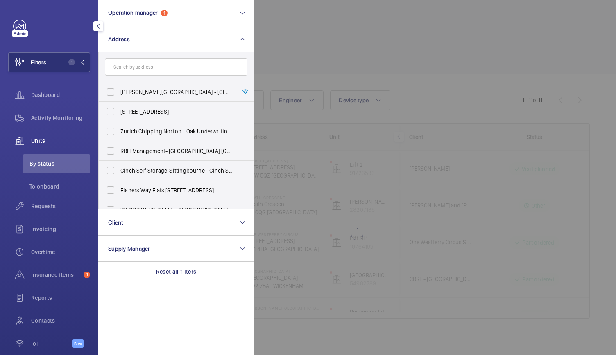
click at [452, 95] on div at bounding box center [562, 177] width 616 height 355
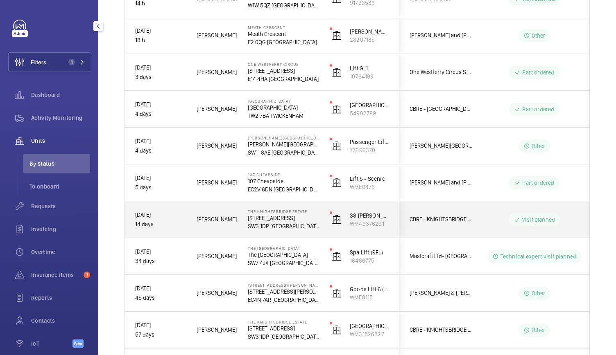
scroll to position [171, 0]
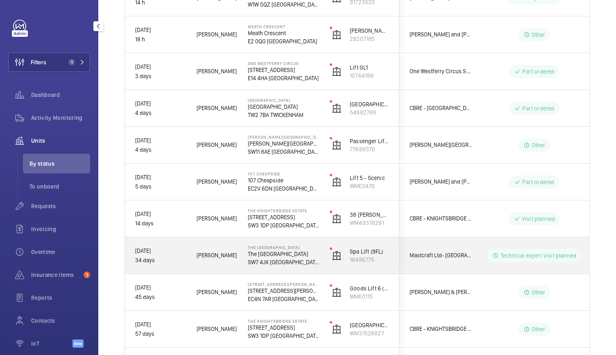
click at [326, 272] on div "Spa Lift (9FL) 16486775" at bounding box center [359, 256] width 79 height 37
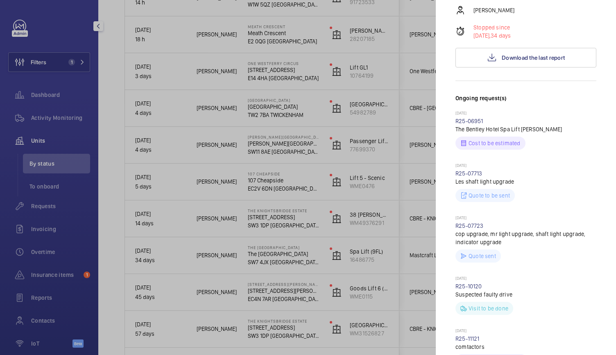
scroll to position [156, 0]
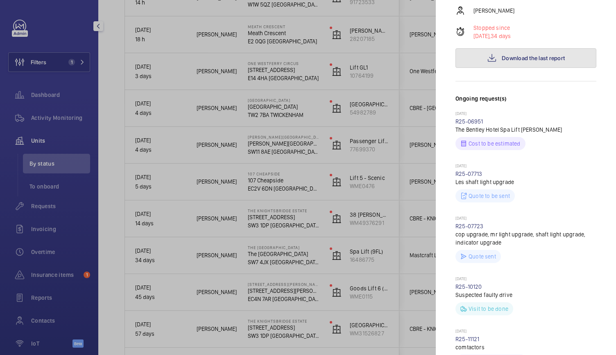
click at [496, 48] on button "Download the last report" at bounding box center [525, 58] width 141 height 20
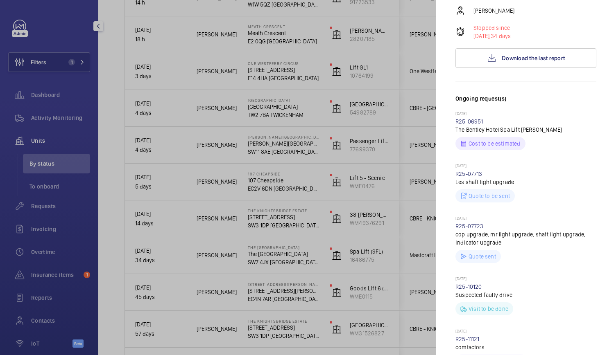
click at [363, 189] on div at bounding box center [308, 177] width 616 height 355
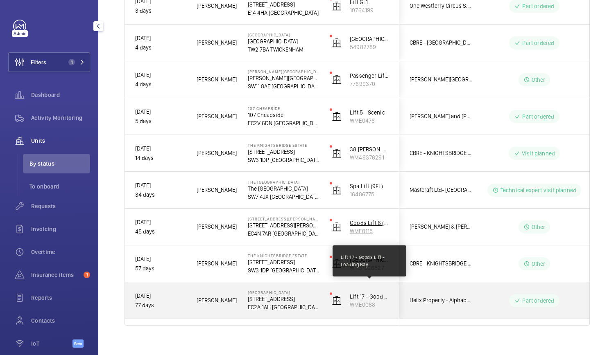
scroll to position [0, 0]
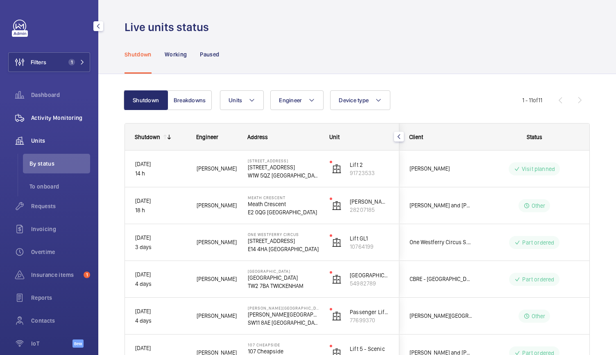
click at [77, 111] on div "Activity Monitoring" at bounding box center [49, 118] width 82 height 20
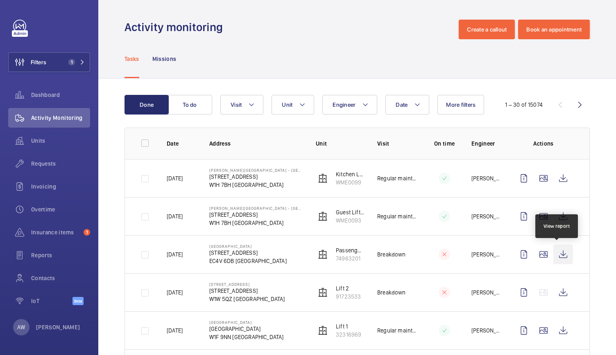
click at [556, 258] on wm-front-icon-button at bounding box center [563, 255] width 20 height 20
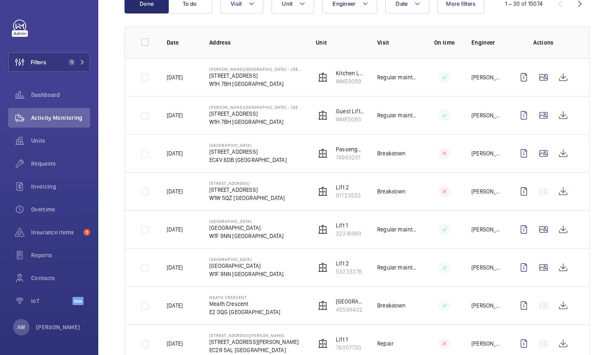
scroll to position [116, 0]
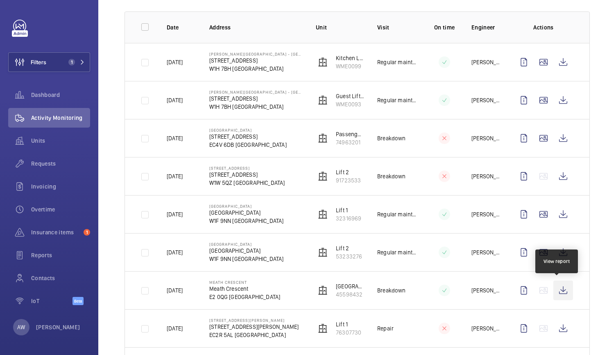
click at [558, 288] on wm-front-icon-button at bounding box center [563, 291] width 20 height 20
click at [45, 140] on span "Units" at bounding box center [60, 141] width 59 height 8
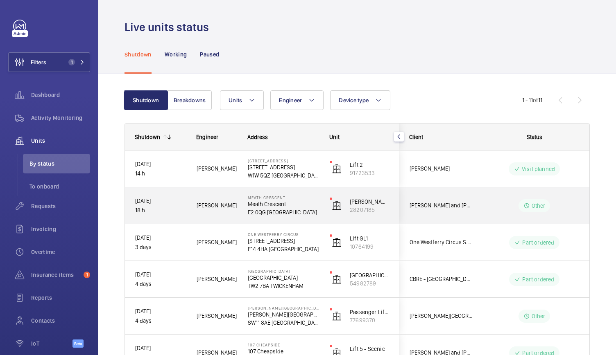
click at [318, 216] on p "E2 0QG [GEOGRAPHIC_DATA]" at bounding box center [283, 212] width 71 height 8
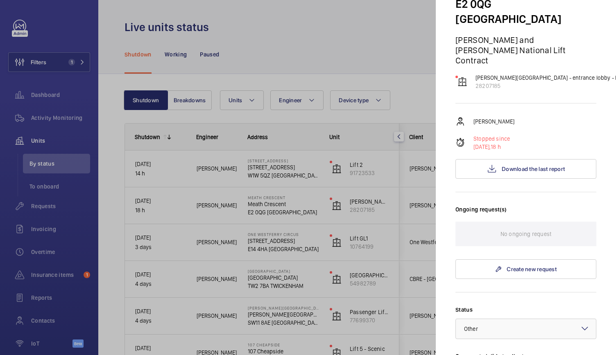
scroll to position [66, 0]
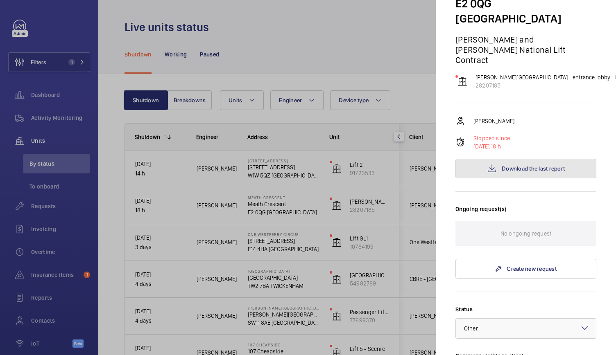
click at [509, 159] on button "Download the last report" at bounding box center [525, 169] width 141 height 20
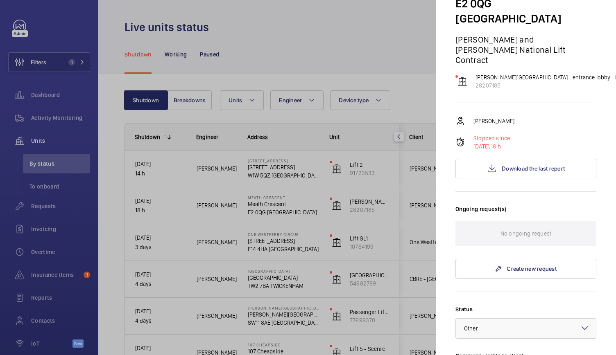
click at [214, 128] on div at bounding box center [308, 177] width 616 height 355
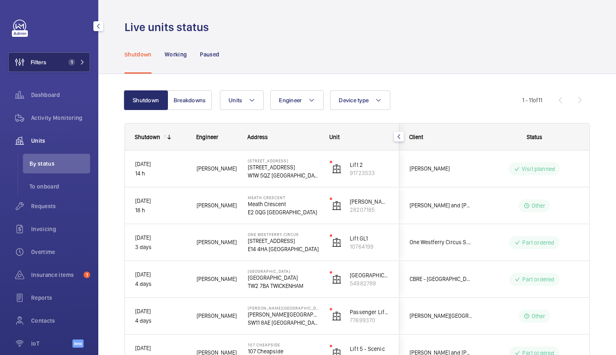
click at [65, 59] on button "Filters 1" at bounding box center [49, 62] width 82 height 20
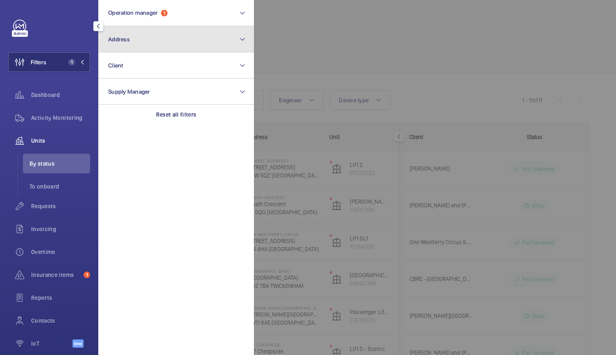
click at [122, 35] on button "Address" at bounding box center [176, 39] width 156 height 26
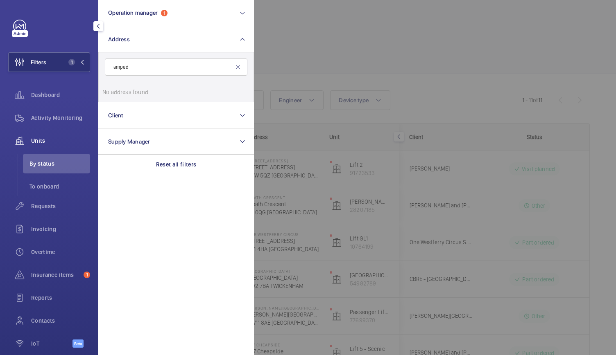
type input "amped"
click at [307, 71] on div at bounding box center [562, 177] width 616 height 355
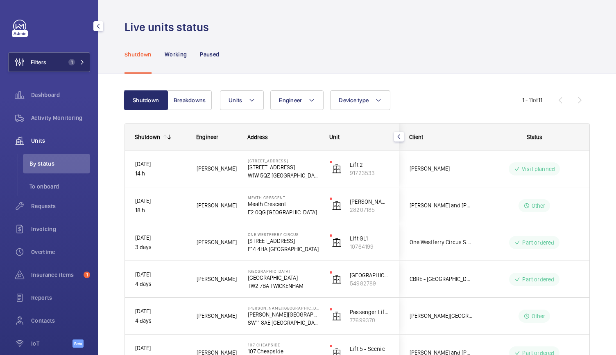
click at [59, 66] on button "Filters 1" at bounding box center [49, 62] width 82 height 20
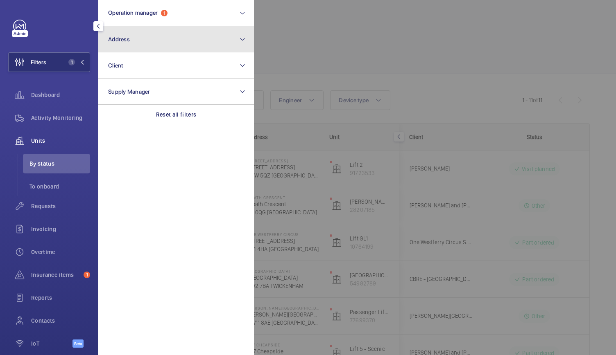
click at [111, 39] on span "Address" at bounding box center [119, 39] width 22 height 7
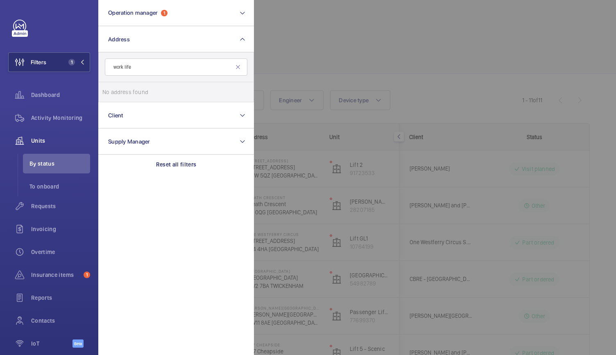
type input "work life"
